Goal: Transaction & Acquisition: Download file/media

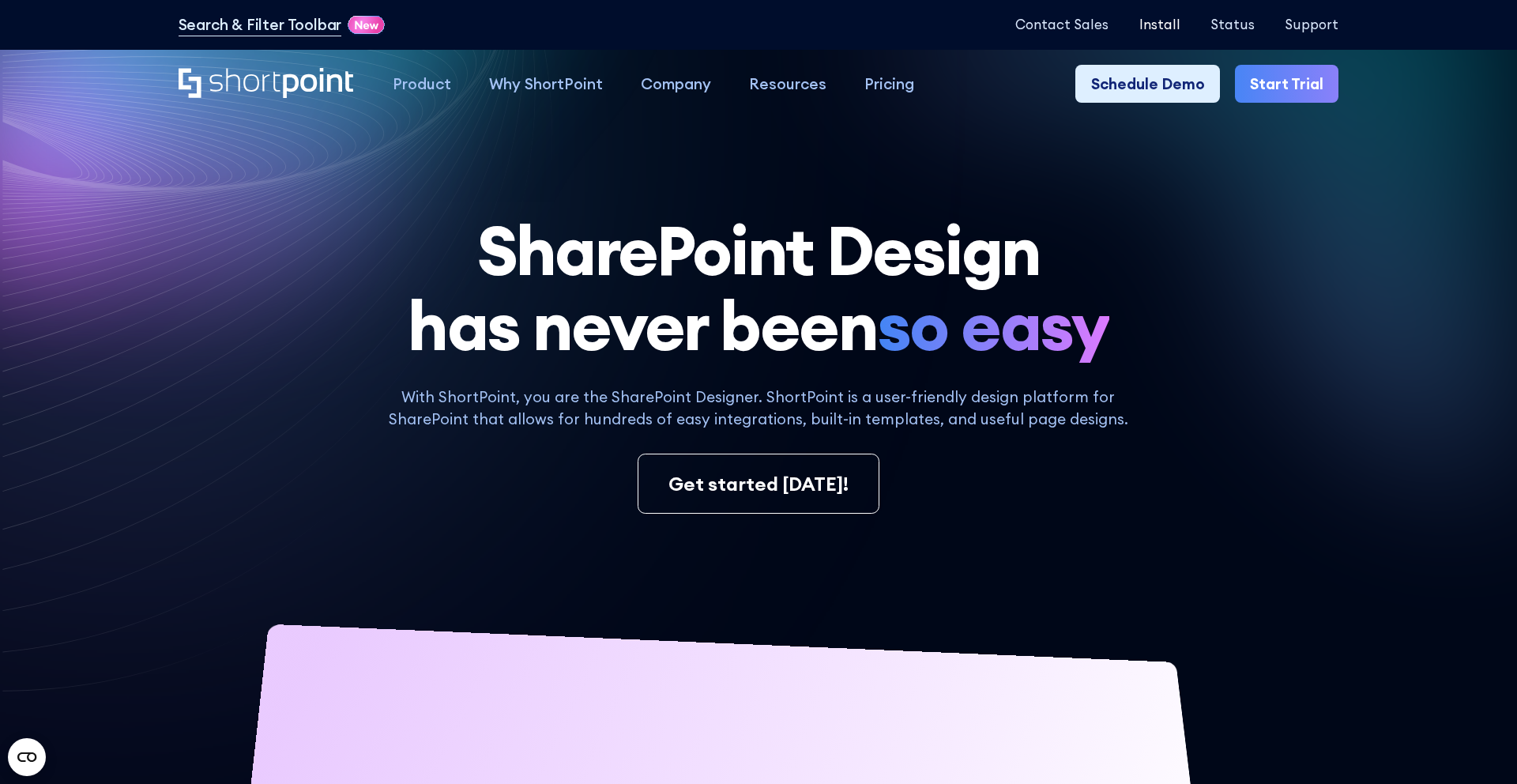
click at [1169, 22] on p "Install" at bounding box center [1160, 25] width 41 height 15
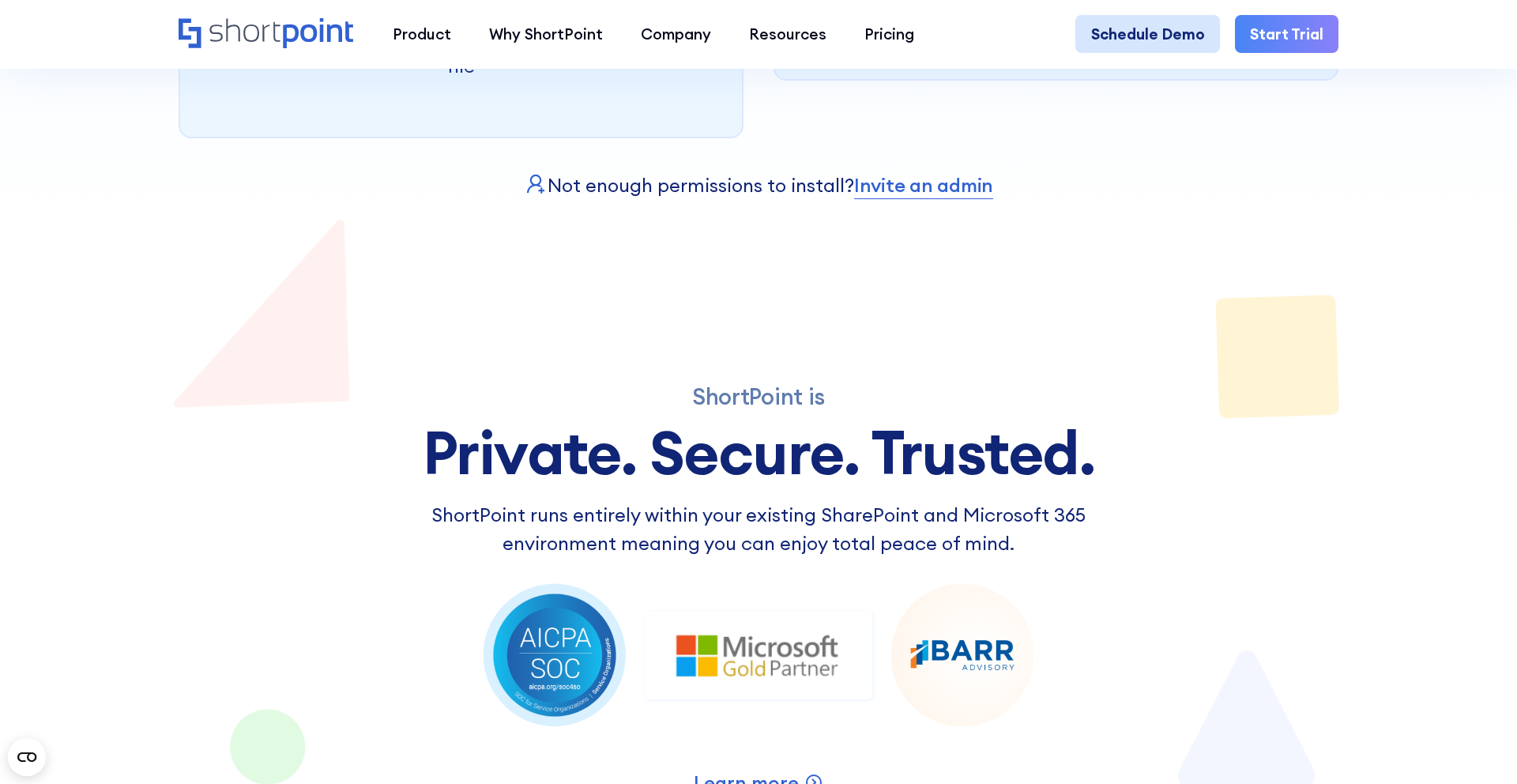
scroll to position [1164, 0]
